Goal: Find specific page/section: Find specific page/section

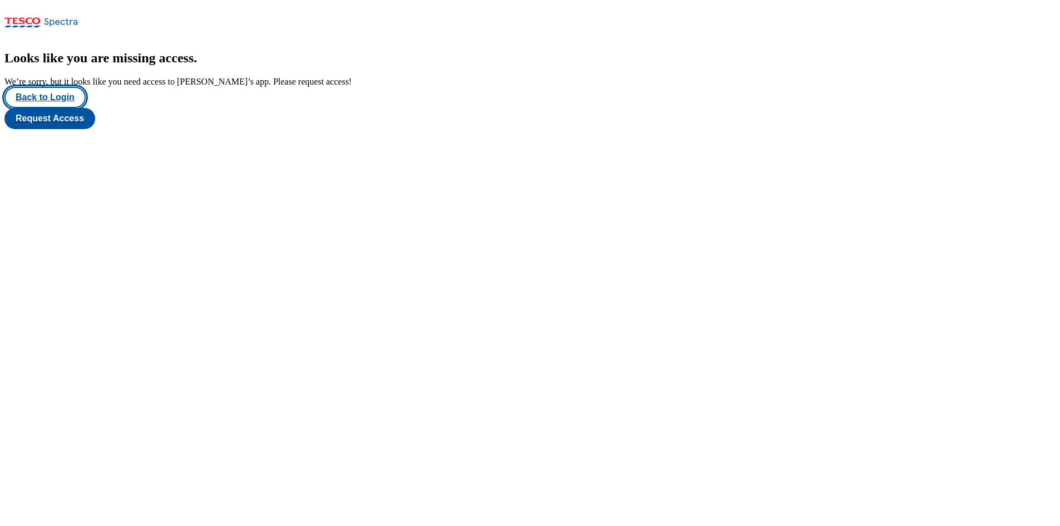
click at [51, 108] on button "Back to Login" at bounding box center [44, 97] width 81 height 21
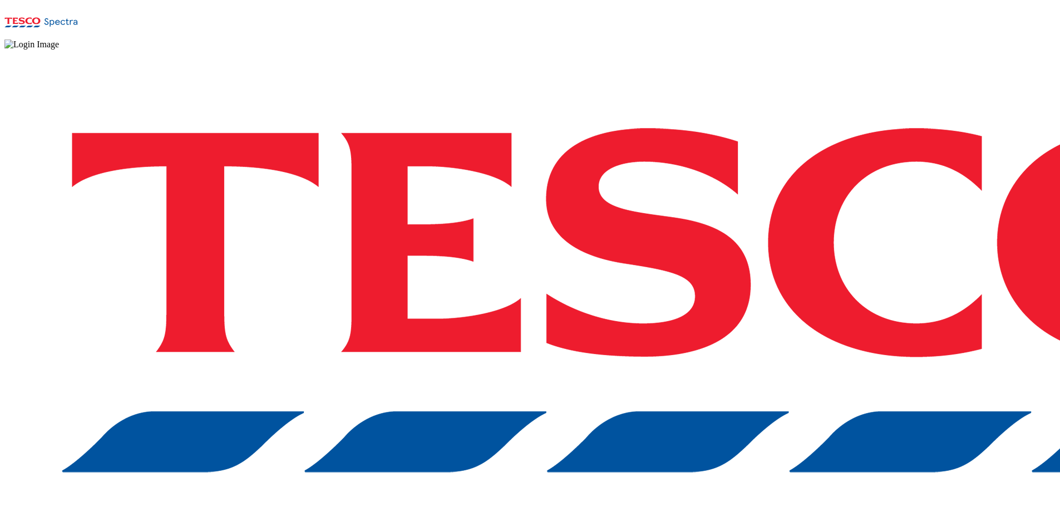
drag, startPoint x: 780, startPoint y: 342, endPoint x: 752, endPoint y: 279, distance: 68.5
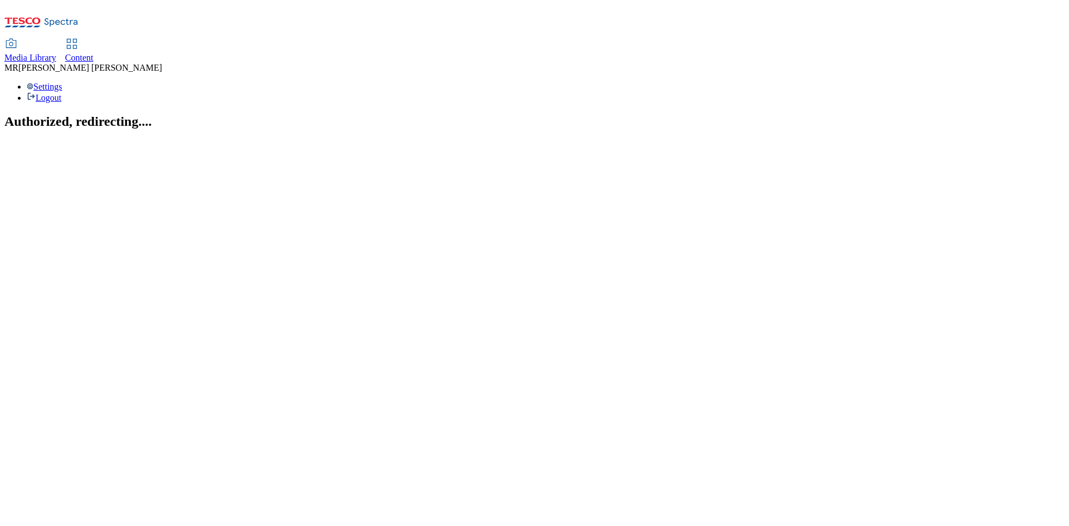
click at [78, 37] on icon at bounding box center [71, 43] width 13 height 13
select select "ghs-[GEOGRAPHIC_DATA]"
